Goal: Transaction & Acquisition: Purchase product/service

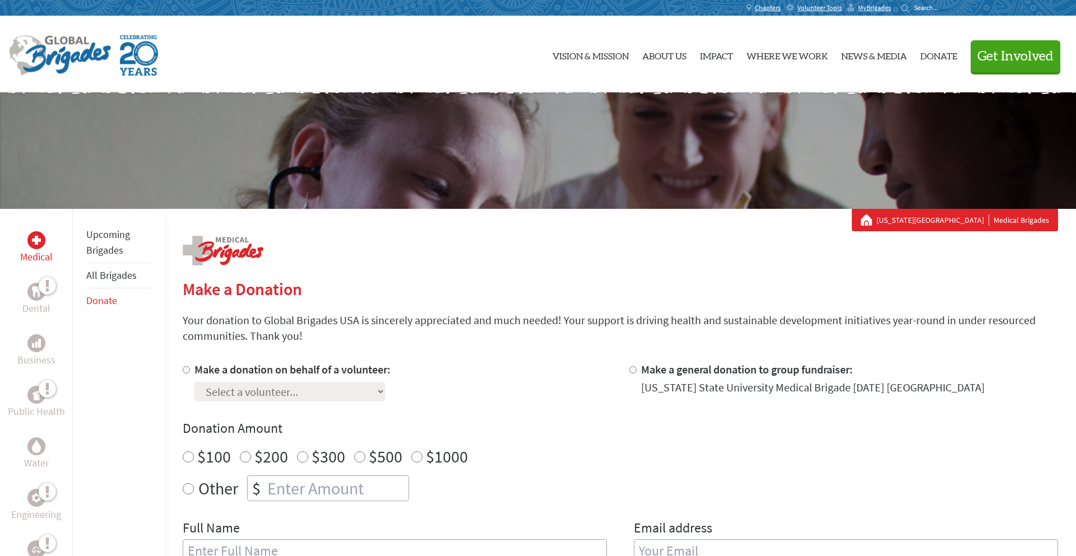
click at [184, 369] on input "Make a donation on behalf of a volunteer:" at bounding box center [186, 369] width 7 height 7
radio input "true"
click at [226, 391] on select "Select a volunteer... [PERSON_NAME] [PERSON_NAME] [PERSON_NAME] [PERSON_NAME] […" at bounding box center [289, 392] width 190 height 20
select select "D5111D5C-9E6A-11EF-9472-42010A8A002E"
click at [194, 382] on select "Select a volunteer... [PERSON_NAME] [PERSON_NAME] [PERSON_NAME] [PERSON_NAME] […" at bounding box center [289, 392] width 190 height 20
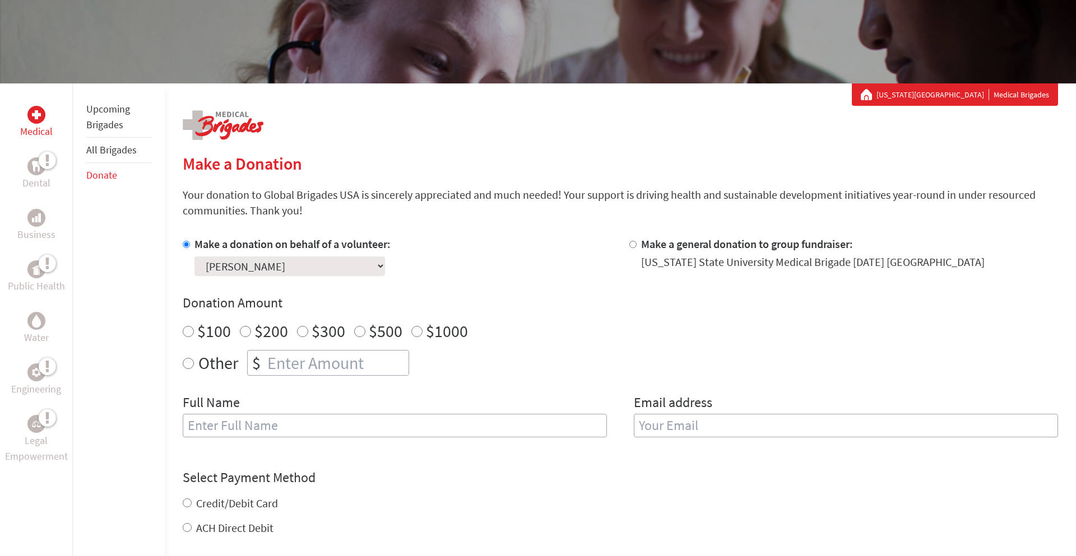
scroll to position [132, 0]
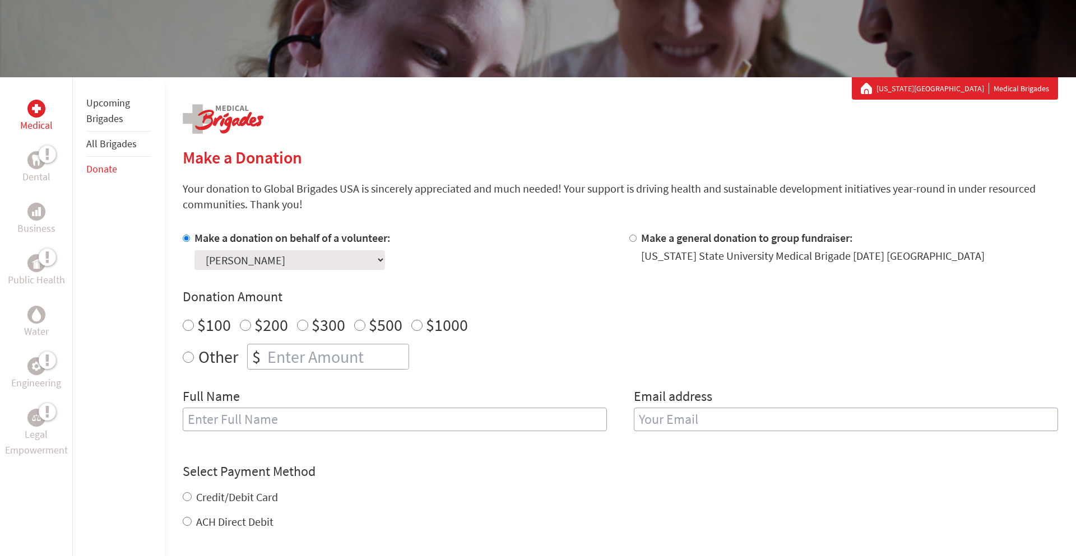
radio input "true"
click at [269, 364] on input "number" at bounding box center [336, 357] width 143 height 25
type input "190"
click at [550, 338] on div "Donation Amount $100 $200 $300 $500 $1000 Other $ 190" at bounding box center [620, 329] width 875 height 82
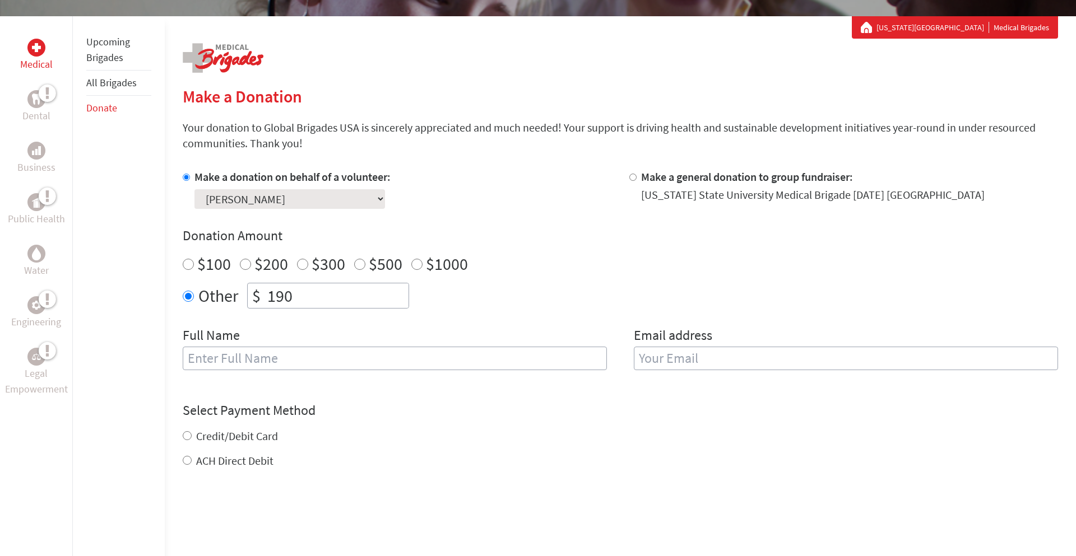
scroll to position [0, 0]
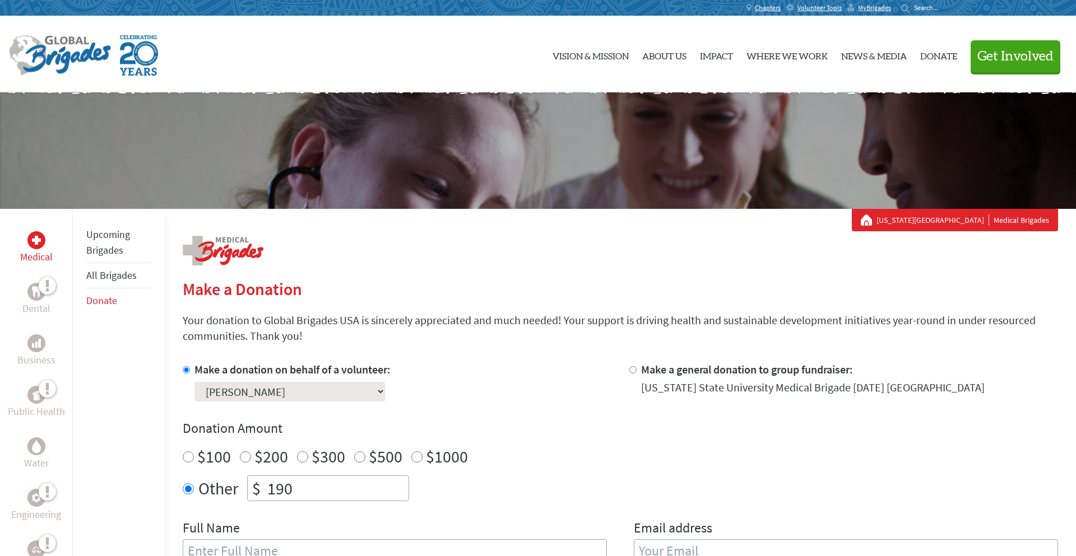
click at [496, 375] on div "Make a donation on behalf of a volunteer: Select a volunteer... Adja Anne Alexi…" at bounding box center [397, 382] width 429 height 40
click at [388, 320] on p "Your donation to Global Brigades USA is sincerely appreciated and much needed! …" at bounding box center [620, 328] width 875 height 31
click at [183, 370] on input "Make a donation on behalf of a volunteer:" at bounding box center [186, 369] width 7 height 7
radio input "true"
click at [231, 388] on select "Select a volunteer... [PERSON_NAME] [PERSON_NAME] [PERSON_NAME] [PERSON_NAME] […" at bounding box center [289, 392] width 190 height 20
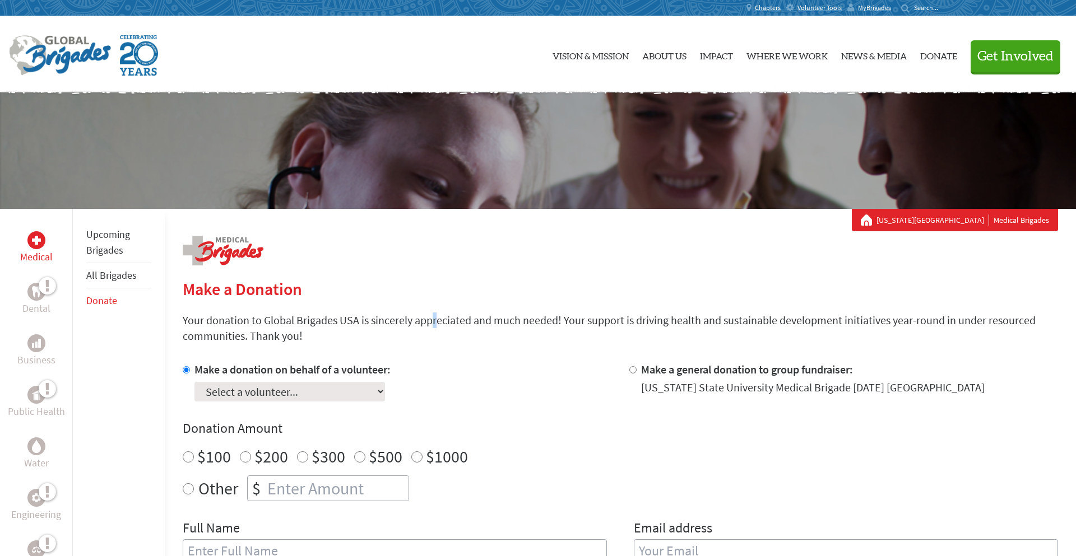
select select "D5111D5C-9E6A-11EF-9472-42010A8A002E"
click at [194, 382] on select "Select a volunteer... [PERSON_NAME] [PERSON_NAME] [PERSON_NAME] [PERSON_NAME] […" at bounding box center [289, 392] width 190 height 20
drag, startPoint x: 504, startPoint y: 374, endPoint x: 765, endPoint y: 262, distance: 284.3
click at [504, 374] on div "Make a donation on behalf of a volunteer: Select a volunteer... Adja Anne Alexi…" at bounding box center [397, 382] width 429 height 40
click at [858, 6] on span "MyBrigades" at bounding box center [874, 7] width 33 height 9
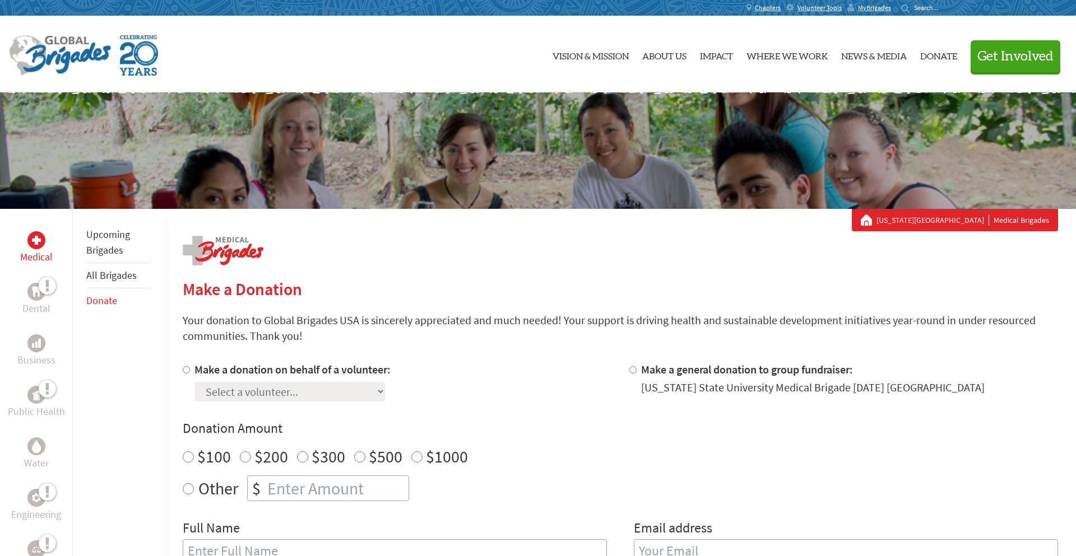
click at [184, 371] on input "Make a donation on behalf of a volunteer:" at bounding box center [186, 369] width 7 height 7
radio input "true"
click at [225, 387] on select "Select a volunteer... [PERSON_NAME] [PERSON_NAME] [PERSON_NAME] [PERSON_NAME] […" at bounding box center [289, 392] width 190 height 20
click at [194, 382] on select "Select a volunteer... [PERSON_NAME] [PERSON_NAME] [PERSON_NAME] [PERSON_NAME] […" at bounding box center [289, 392] width 190 height 20
click at [224, 393] on select "Select a volunteer... [PERSON_NAME] [PERSON_NAME] [PERSON_NAME] [PERSON_NAME] […" at bounding box center [289, 392] width 190 height 20
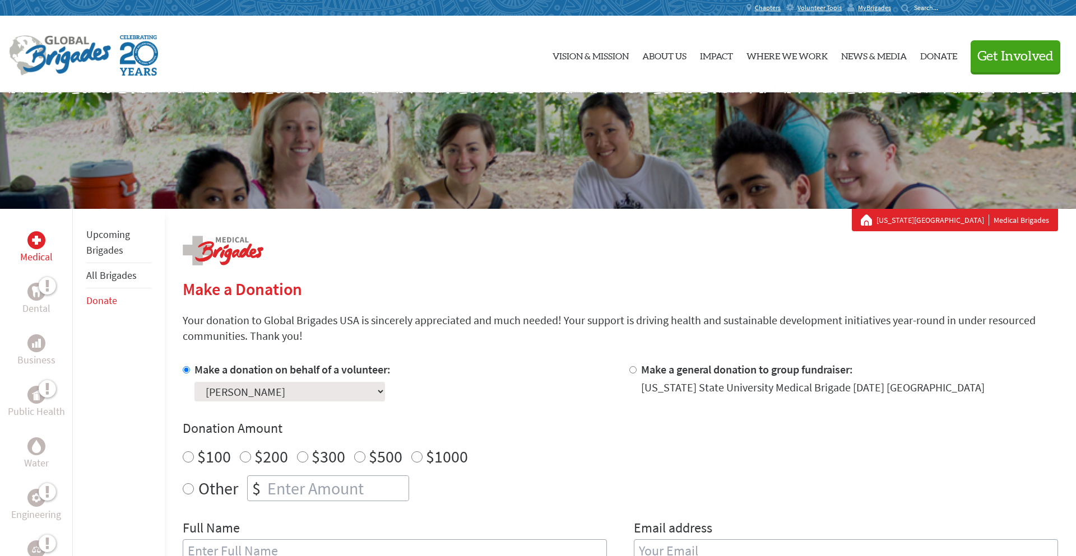
select select "D5111D5C-9E6A-11EF-9472-42010A8A002E"
click at [194, 382] on select "Select a volunteer... [PERSON_NAME] [PERSON_NAME] [PERSON_NAME] [PERSON_NAME] […" at bounding box center [289, 392] width 190 height 20
click at [385, 456] on label "$500" at bounding box center [386, 456] width 34 height 21
click at [365, 456] on input "$500" at bounding box center [359, 457] width 11 height 11
radio input "true"
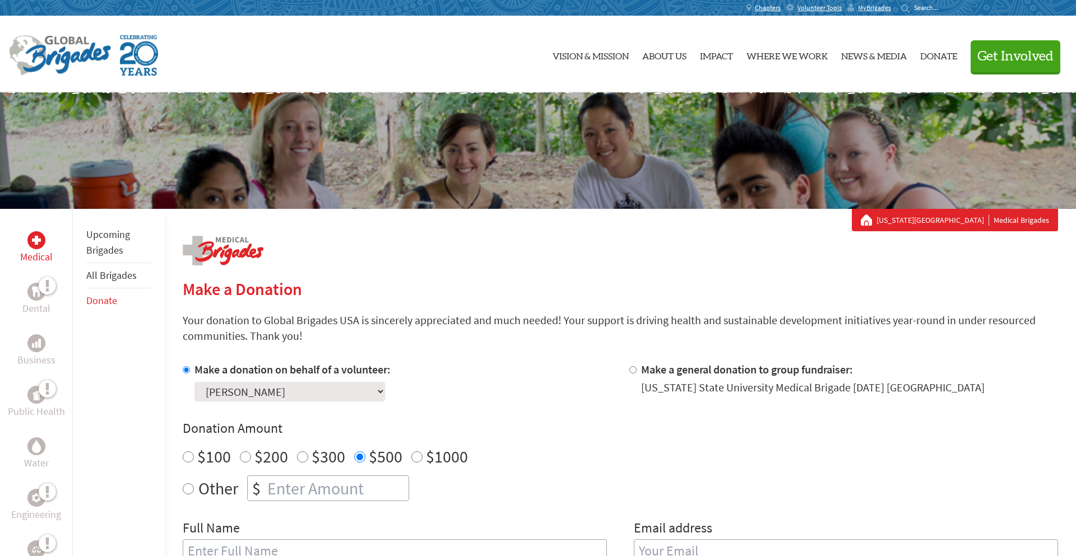
click at [198, 491] on label "Other" at bounding box center [218, 489] width 40 height 26
click at [194, 491] on input "Other" at bounding box center [188, 488] width 11 height 11
radio input "true"
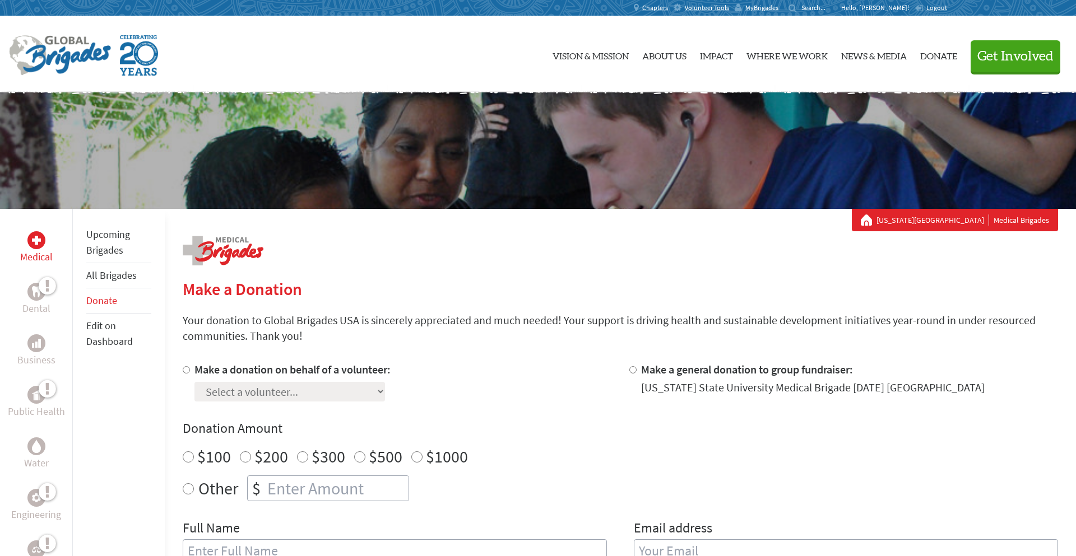
drag, startPoint x: 105, startPoint y: 301, endPoint x: 691, endPoint y: 281, distance: 586.3
click at [105, 300] on link "Donate" at bounding box center [101, 300] width 31 height 13
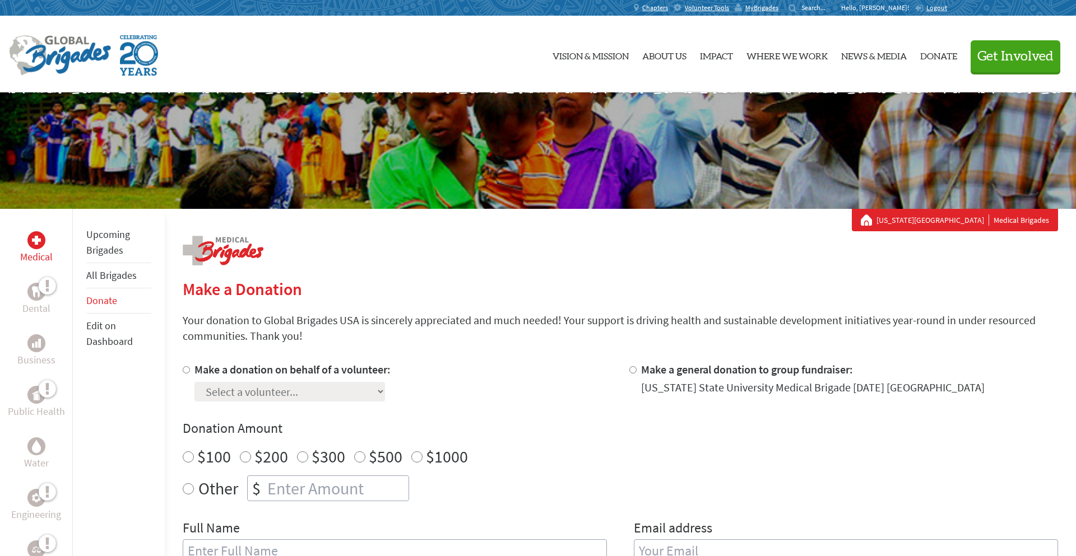
click at [185, 373] on input "Make a donation on behalf of a volunteer:" at bounding box center [186, 369] width 7 height 7
radio input "true"
click at [257, 395] on select "Select a volunteer... [PERSON_NAME] [PERSON_NAME] [PERSON_NAME] [PERSON_NAME] […" at bounding box center [289, 392] width 190 height 20
select select "D5111D5C-9E6A-11EF-9472-42010A8A002E"
click at [194, 382] on select "Select a volunteer... [PERSON_NAME] [PERSON_NAME] [PERSON_NAME] [PERSON_NAME] […" at bounding box center [289, 392] width 190 height 20
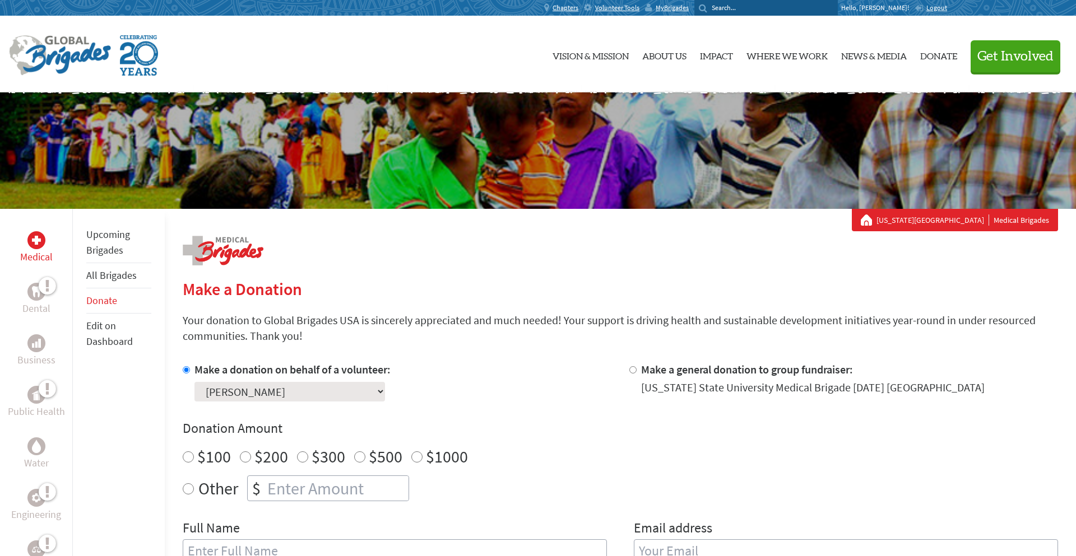
click at [833, 7] on input "Search for:" at bounding box center [772, 7] width 122 height 8
click at [899, 6] on p "Hello, [PERSON_NAME]!" at bounding box center [877, 7] width 73 height 9
